Goal: Transaction & Acquisition: Book appointment/travel/reservation

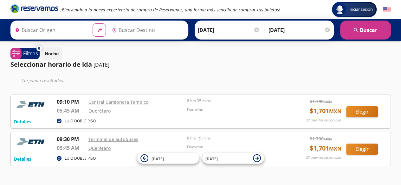
type input "[GEOGRAPHIC_DATA], [GEOGRAPHIC_DATA]"
type input "[PERSON_NAME] de Querétaro, [GEOGRAPHIC_DATA]"
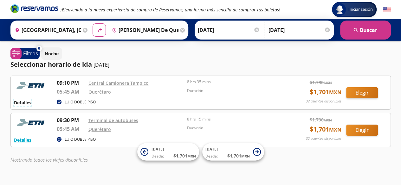
click at [20, 102] on button "Detalles" at bounding box center [22, 102] width 17 height 7
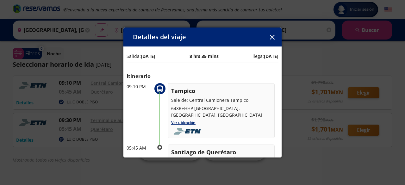
click at [274, 38] on icon "button" at bounding box center [272, 37] width 5 height 5
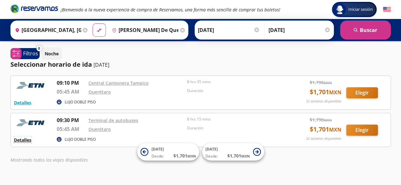
click at [20, 141] on button "Detalles" at bounding box center [22, 140] width 17 height 7
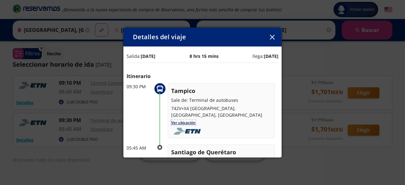
click at [188, 120] on link "Ver ubicación" at bounding box center [183, 122] width 24 height 5
click at [270, 38] on icon "button" at bounding box center [272, 37] width 5 height 5
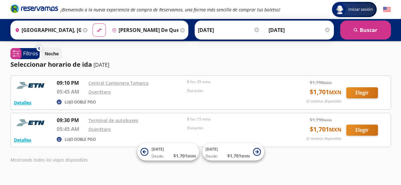
click at [342, 128] on div "Detalles LUJO DOBLE PISO 09:30 PM Terminal de autobuses 05:45 AM Querétaro 8 hr…" at bounding box center [200, 130] width 373 height 27
click at [357, 130] on button "Elegir" at bounding box center [362, 130] width 32 height 11
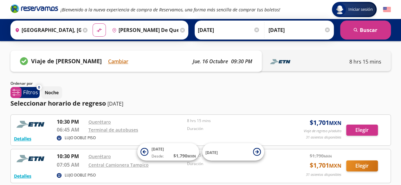
scroll to position [32, 0]
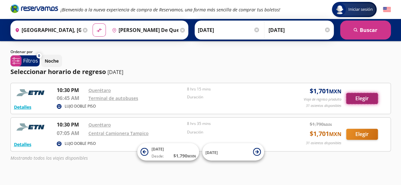
click at [360, 101] on button "Elegir" at bounding box center [362, 98] width 32 height 11
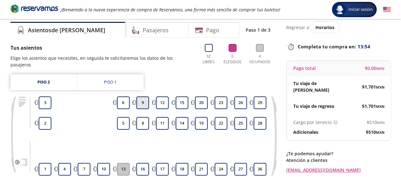
scroll to position [32, 0]
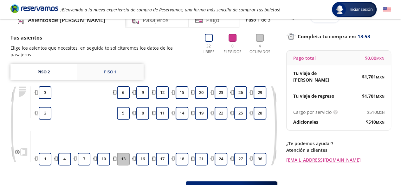
click at [113, 69] on div "Piso 1" at bounding box center [110, 72] width 12 height 6
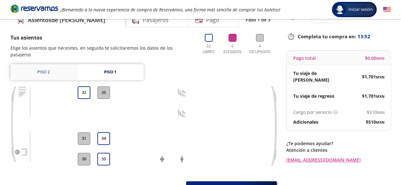
click at [63, 64] on link "Piso 2" at bounding box center [43, 72] width 66 height 16
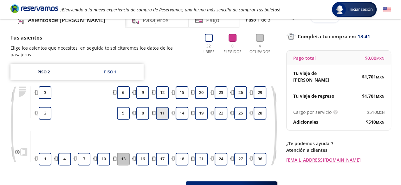
click at [161, 107] on button "11" at bounding box center [162, 113] width 13 height 13
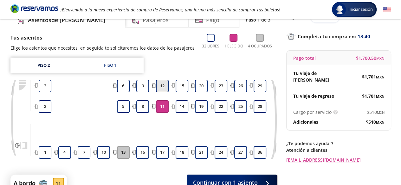
click at [161, 85] on button "12" at bounding box center [162, 86] width 13 height 13
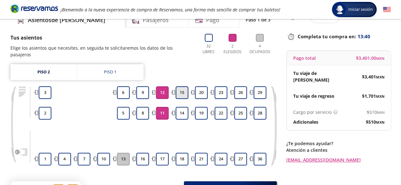
click at [184, 86] on button "15" at bounding box center [181, 92] width 13 height 13
click at [181, 107] on button "14" at bounding box center [181, 113] width 13 height 13
click at [181, 153] on button "18" at bounding box center [181, 159] width 13 height 13
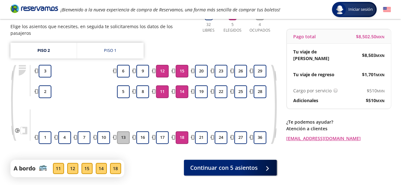
scroll to position [63, 0]
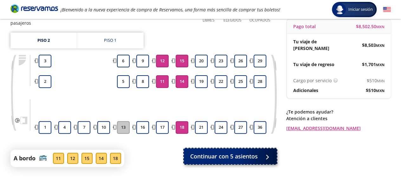
click at [228, 154] on span "Continuar con 5 asientos" at bounding box center [223, 156] width 67 height 9
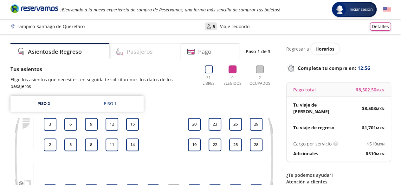
click at [150, 53] on h4 "Pasajeros" at bounding box center [140, 51] width 26 height 9
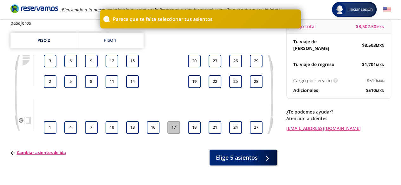
scroll to position [32, 0]
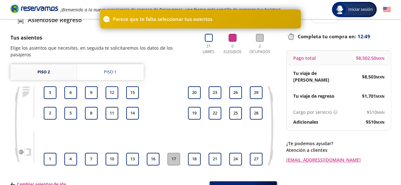
click at [56, 67] on link "Piso 2" at bounding box center [43, 72] width 66 height 16
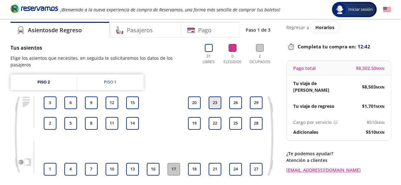
scroll to position [32, 0]
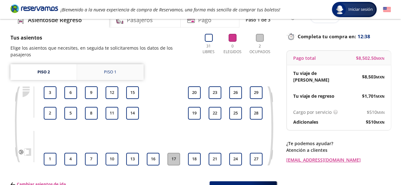
click at [119, 64] on link "Piso 1" at bounding box center [110, 72] width 66 height 16
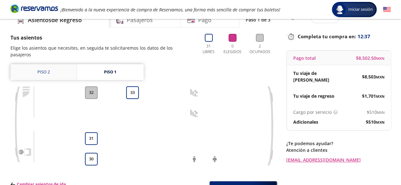
click at [53, 66] on link "Piso 2" at bounding box center [43, 72] width 66 height 16
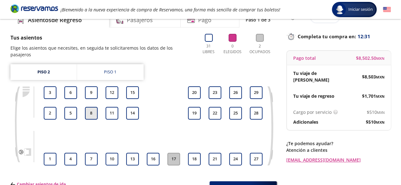
click at [93, 108] on button "8" at bounding box center [91, 113] width 13 height 13
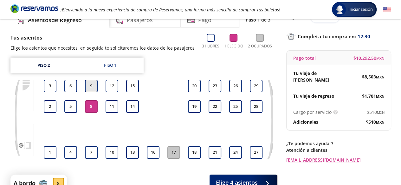
click at [92, 82] on button "9" at bounding box center [91, 86] width 13 height 13
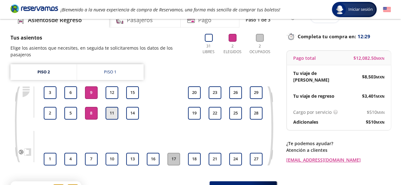
click at [108, 107] on button "11" at bounding box center [111, 113] width 13 height 13
click at [114, 86] on button "12" at bounding box center [111, 92] width 13 height 13
click at [106, 153] on button "10" at bounding box center [111, 159] width 13 height 13
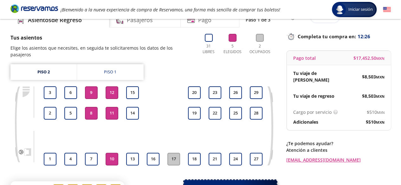
click at [218, 184] on span "Continuar con 5 asientos" at bounding box center [223, 188] width 67 height 9
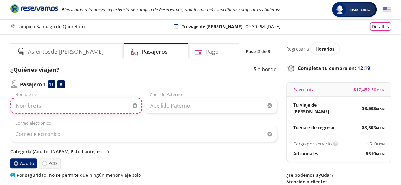
click at [62, 104] on input "Nombre (s)" at bounding box center [75, 106] width 131 height 16
type input "e"
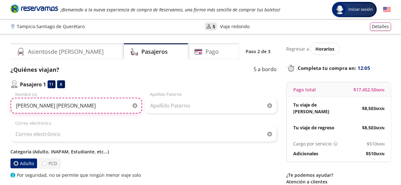
type input "ERIKA CRISTINA"
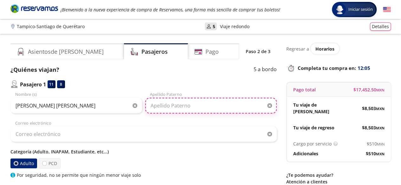
click at [166, 106] on input "Apellido Paterno" at bounding box center [210, 106] width 131 height 16
type input "SANCHEZ"
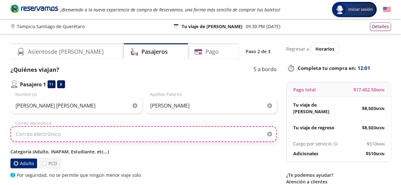
click at [27, 129] on input "Correo electrónico" at bounding box center [143, 134] width 266 height 16
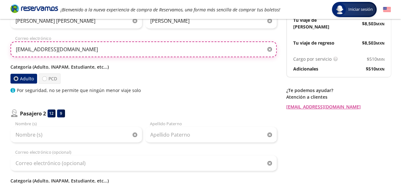
scroll to position [95, 0]
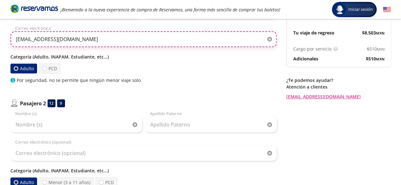
type input "ERIKA082@HOTMAIL.COM"
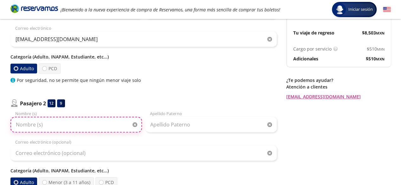
click at [30, 124] on input "Nombre (s)" at bounding box center [75, 125] width 131 height 16
type input "a"
type input "ARMANDO"
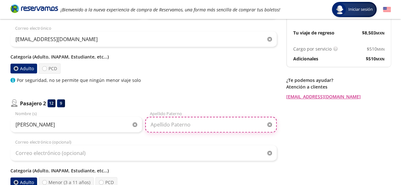
click at [163, 127] on input "Apellido Paterno" at bounding box center [210, 125] width 131 height 16
type input "RAMIREZ"
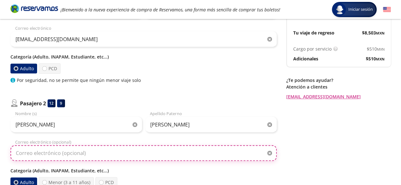
click at [47, 153] on input "Correo electrónico (opcional)" at bounding box center [143, 153] width 266 height 16
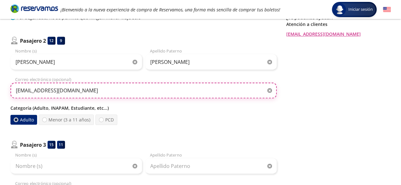
scroll to position [158, 0]
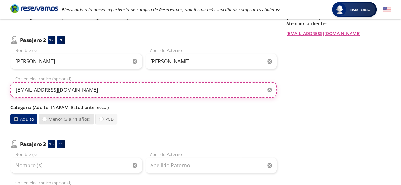
type input "ERIKA082@HOTMAIL.COM"
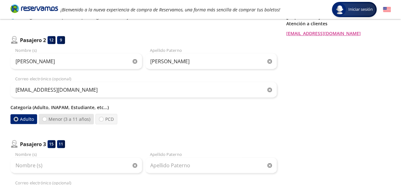
click at [46, 117] on label "Menor (3 a 11 años)" at bounding box center [66, 119] width 55 height 10
click at [46, 117] on input "Menor (3 a 11 años)" at bounding box center [44, 119] width 4 height 4
radio input "true"
radio input "false"
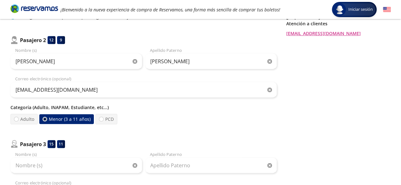
scroll to position [190, 0]
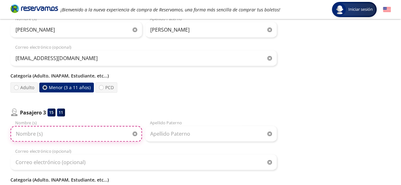
click at [32, 135] on input "Nombre (s)" at bounding box center [75, 134] width 131 height 16
type input "EDUARDO"
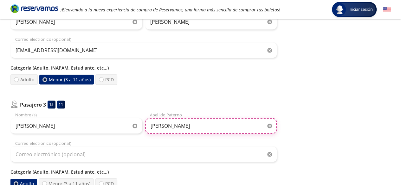
scroll to position [222, 0]
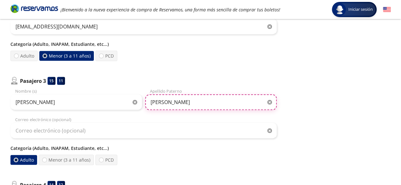
type input "RAMIREZ"
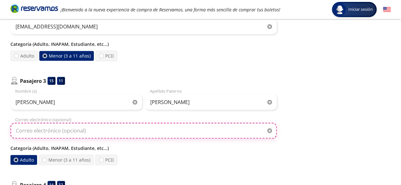
click at [34, 137] on input "Correo electrónico (opcional)" at bounding box center [143, 131] width 266 height 16
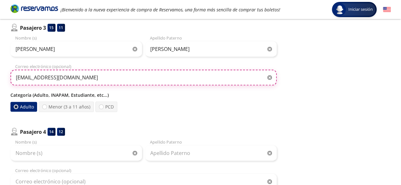
scroll to position [285, 0]
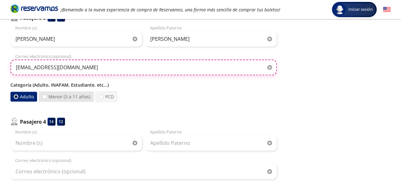
type input "ERIKA082@HOTMAIL.COM"
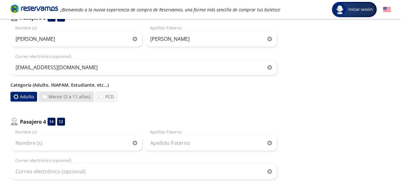
click at [47, 95] on label "Menor (3 a 11 años)" at bounding box center [66, 97] width 55 height 10
click at [47, 95] on input "Menor (3 a 11 años)" at bounding box center [44, 97] width 4 height 4
radio input "true"
radio input "false"
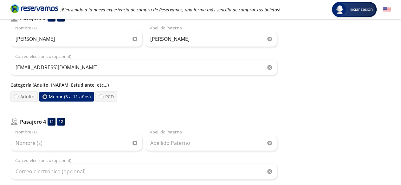
scroll to position [317, 0]
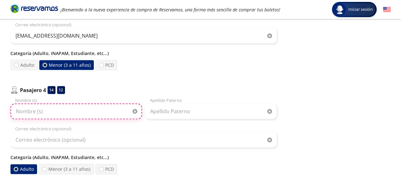
click at [30, 109] on input "Nombre (s)" at bounding box center [75, 112] width 131 height 16
type input "ISAURA ELENA"
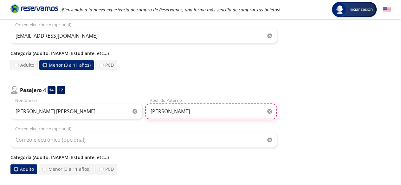
type input "GARZA"
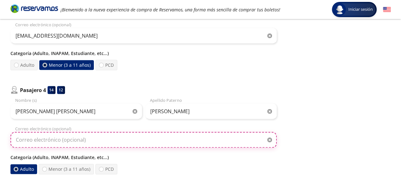
click at [22, 142] on input "Correo electrónico (opcional)" at bounding box center [143, 140] width 266 height 16
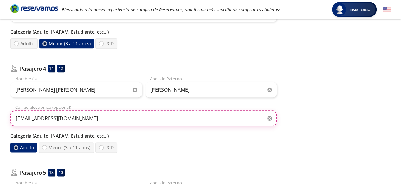
scroll to position [348, 0]
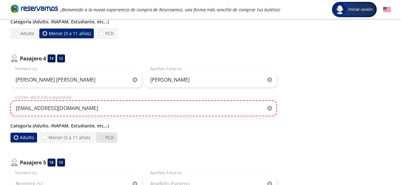
type input "ERIKA082@HOTMAIL.COM"
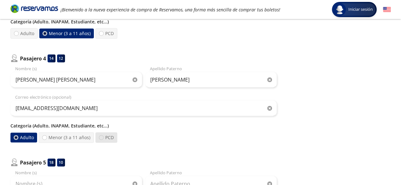
click at [101, 138] on div at bounding box center [101, 137] width 5 height 5
click at [101, 138] on input "PCD" at bounding box center [101, 138] width 4 height 4
radio input "true"
click at [18, 137] on label "Adulto" at bounding box center [24, 137] width 28 height 11
click at [18, 137] on input "Adulto" at bounding box center [16, 138] width 4 height 4
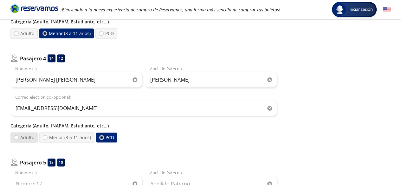
radio input "true"
radio input "false"
click at [103, 126] on p "Categoría (Adulto, INAPAM, Estudiante, etc...)" at bounding box center [143, 126] width 266 height 7
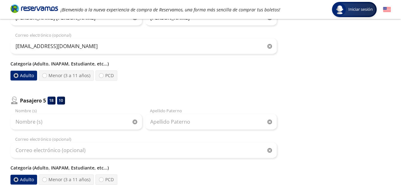
scroll to position [429, 0]
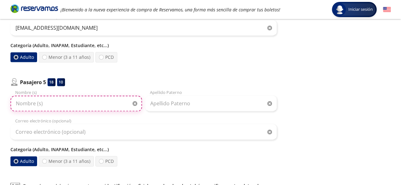
click at [44, 101] on input "Nombre (s)" at bounding box center [75, 104] width 131 height 16
type input "k"
type input "ALFONSO"
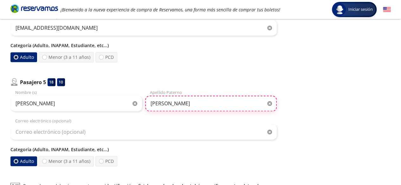
type input "SANCHEZ"
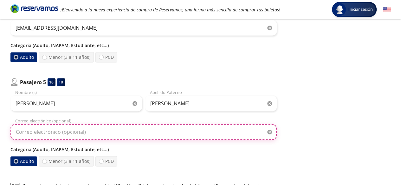
click at [38, 130] on input "Correo electrónico (opcional)" at bounding box center [143, 132] width 266 height 16
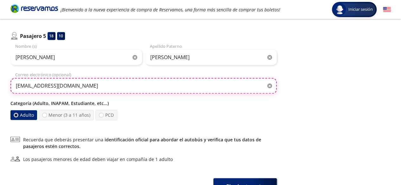
scroll to position [524, 0]
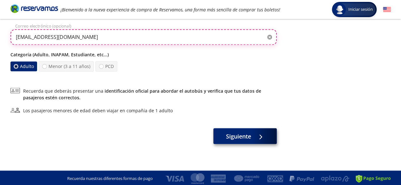
type input "ERIKA082@HOTMAIL.COM"
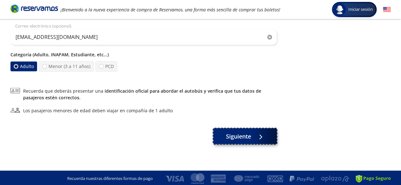
click at [255, 138] on div at bounding box center [258, 136] width 9 height 8
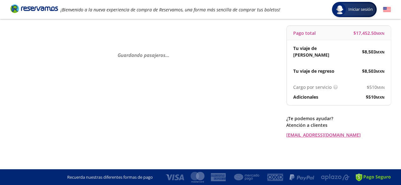
scroll to position [0, 0]
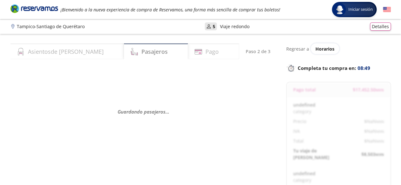
select select "MX"
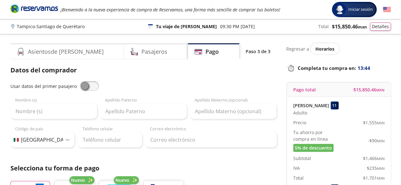
click at [90, 86] on span at bounding box center [89, 85] width 19 height 9
click at [80, 81] on input "checkbox" at bounding box center [80, 81] width 0 height 0
type input "ERIKA CRISTINA"
type input "SANCHEZ"
type input "ERIKA082@HOTMAIL.COM"
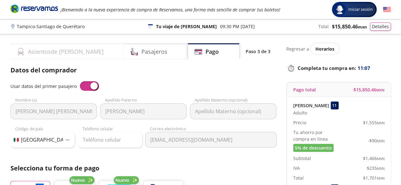
click at [68, 54] on h4 "Asientos de Ida" at bounding box center [66, 51] width 76 height 9
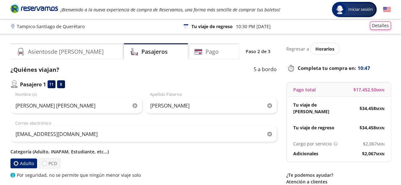
click at [378, 27] on button "Detalles" at bounding box center [380, 26] width 21 height 8
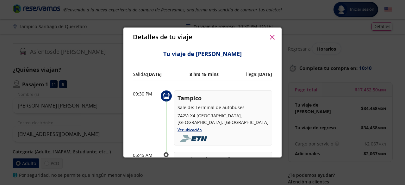
click at [272, 36] on icon "button" at bounding box center [272, 37] width 5 height 5
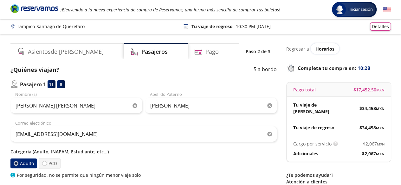
click at [40, 28] on p "Tampico - Santiago de Querétaro" at bounding box center [51, 26] width 68 height 7
click at [38, 10] on icon "Brand Logo" at bounding box center [33, 8] width 47 height 9
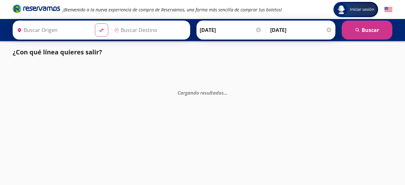
type input "[GEOGRAPHIC_DATA], [GEOGRAPHIC_DATA]"
type input "[PERSON_NAME] de Querétaro, [GEOGRAPHIC_DATA]"
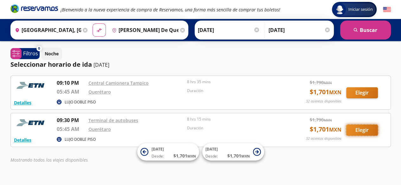
click at [361, 129] on button "Elegir" at bounding box center [362, 130] width 32 height 11
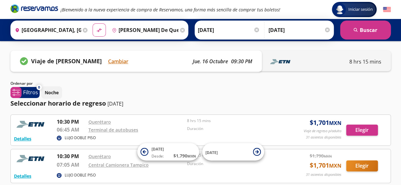
scroll to position [32, 0]
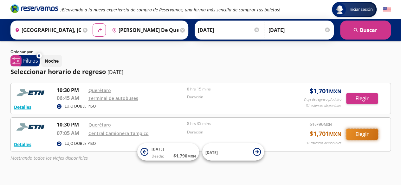
click at [362, 134] on button "Elegir" at bounding box center [362, 134] width 32 height 11
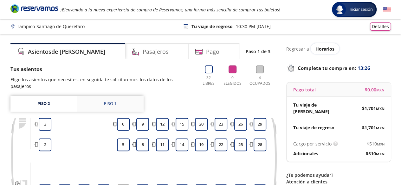
click at [106, 101] on div "Piso 1" at bounding box center [110, 104] width 12 height 6
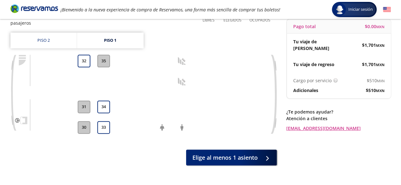
scroll to position [32, 0]
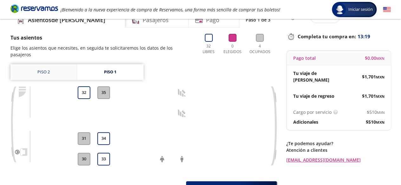
click at [48, 68] on link "Piso 2" at bounding box center [43, 72] width 66 height 16
